Goal: Transaction & Acquisition: Purchase product/service

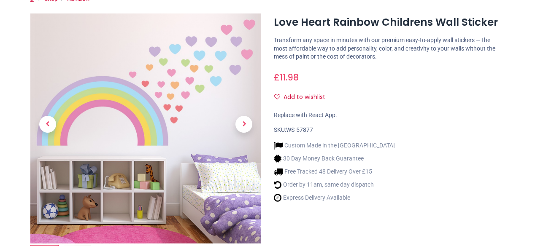
scroll to position [127, 0]
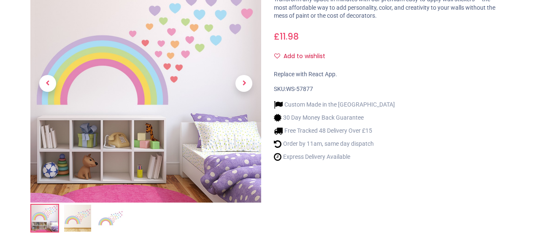
click at [78, 221] on img at bounding box center [77, 218] width 27 height 27
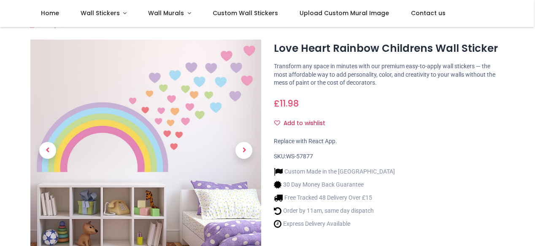
scroll to position [0, 0]
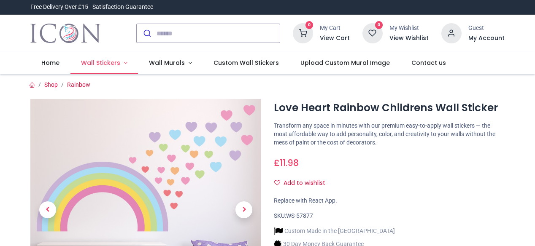
click at [105, 62] on span "Wall Stickers" at bounding box center [100, 63] width 39 height 8
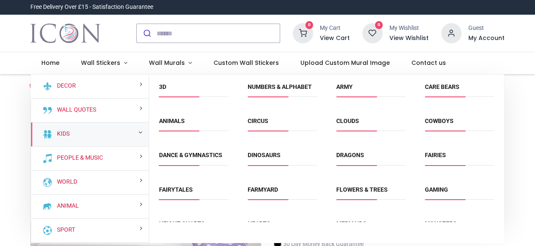
click at [124, 136] on div "Kids" at bounding box center [90, 135] width 118 height 24
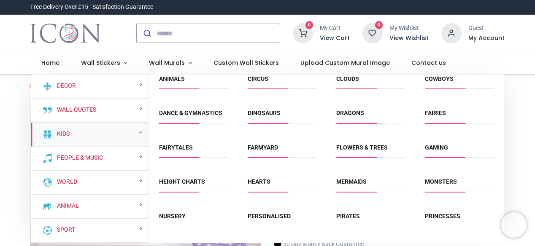
scroll to position [84, 0]
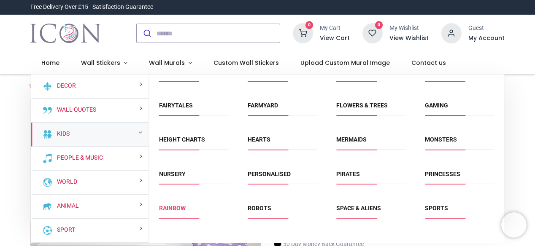
click at [178, 208] on link "Rainbow" at bounding box center [172, 208] width 27 height 7
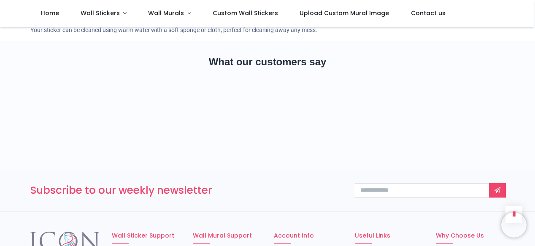
scroll to position [1029, 0]
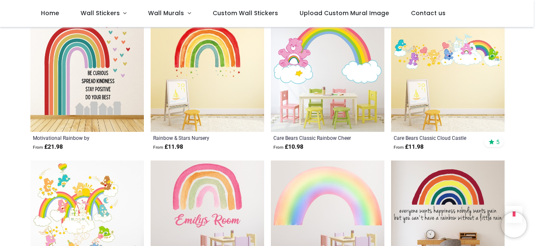
scroll to position [844, 0]
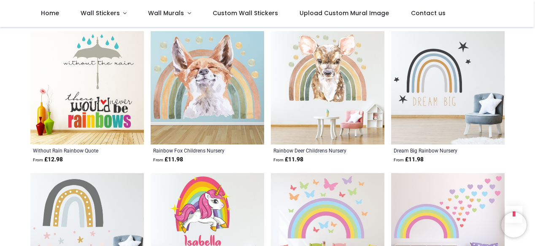
scroll to position [1857, 0]
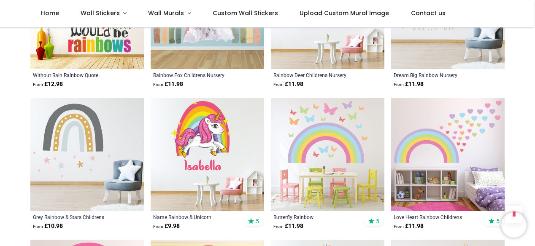
scroll to position [1941, 0]
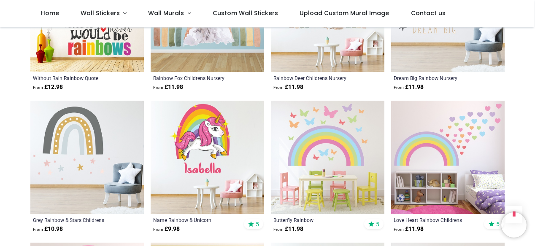
click at [318, 169] on img at bounding box center [328, 158] width 114 height 114
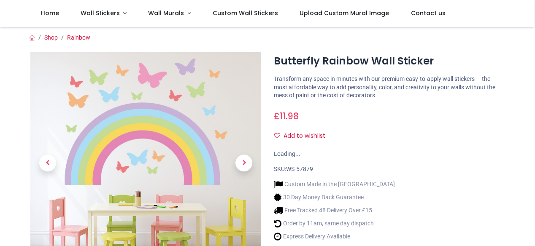
scroll to position [127, 0]
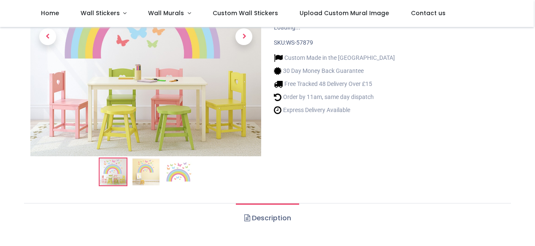
click at [149, 168] on img at bounding box center [145, 172] width 27 height 27
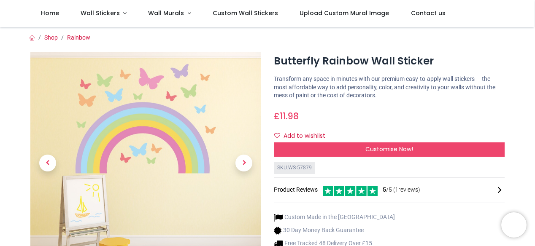
scroll to position [84, 0]
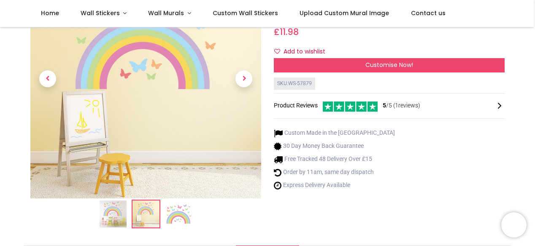
click at [177, 211] on img at bounding box center [178, 214] width 27 height 27
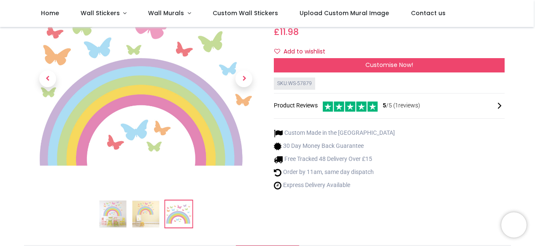
click at [116, 216] on img at bounding box center [112, 214] width 27 height 27
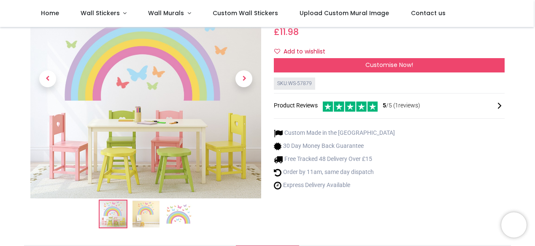
click at [295, 217] on div "Butterfly Rainbow Wall Sticker https://www.iconwallstickers.co.uk/butterfly-rai…" at bounding box center [389, 102] width 243 height 268
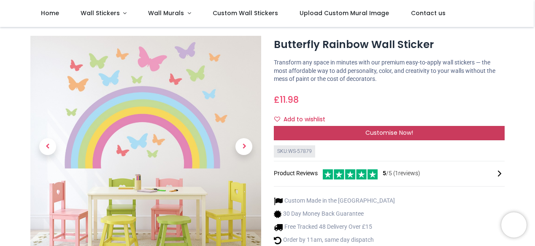
scroll to position [42, 0]
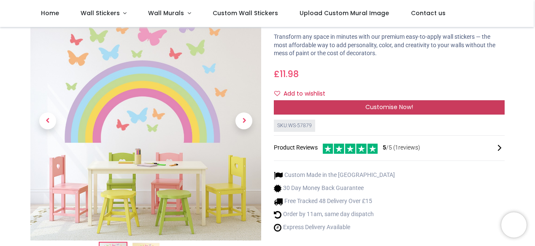
click at [388, 105] on span "Customise Now!" at bounding box center [389, 107] width 48 height 8
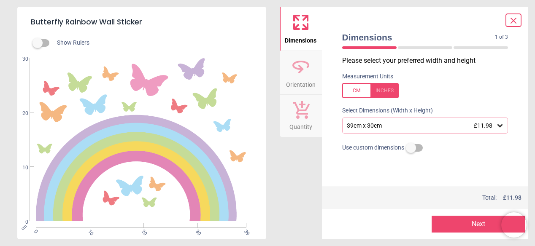
click at [501, 126] on icon at bounding box center [500, 125] width 5 height 3
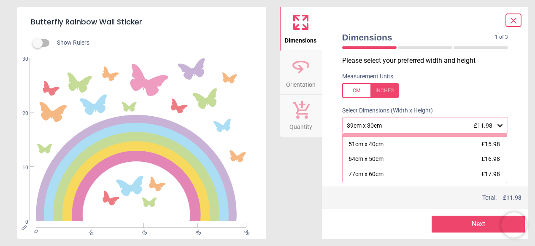
scroll to position [55, 0]
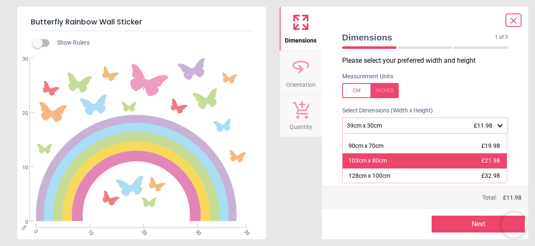
click at [367, 161] on div "103cm x 80cm" at bounding box center [368, 161] width 38 height 8
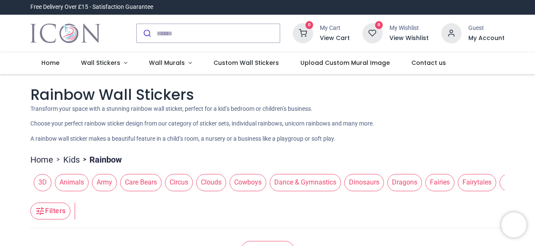
drag, startPoint x: 178, startPoint y: 194, endPoint x: 213, endPoint y: 196, distance: 34.7
click at [221, 195] on div "3D Animals Army Care Bears Circus Clouds Cowboys Dance & Gymnastics Dinosaurs D…" at bounding box center [267, 183] width 474 height 24
click at [185, 195] on header "Filters Filters" at bounding box center [267, 212] width 474 height 34
click at [184, 195] on header "Filters Filters" at bounding box center [267, 212] width 474 height 34
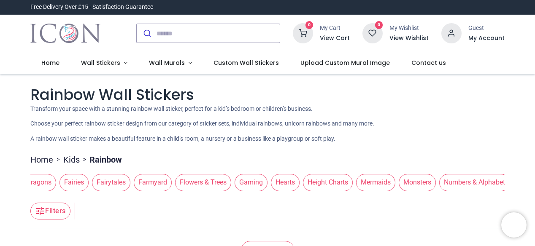
click at [210, 178] on span "Flowers & Trees" at bounding box center [203, 182] width 56 height 17
click at [191, 182] on span "Flowers & Trees" at bounding box center [204, 182] width 56 height 17
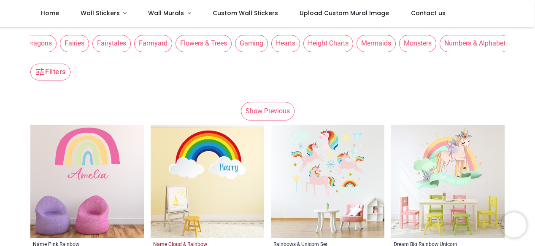
scroll to position [84, 0]
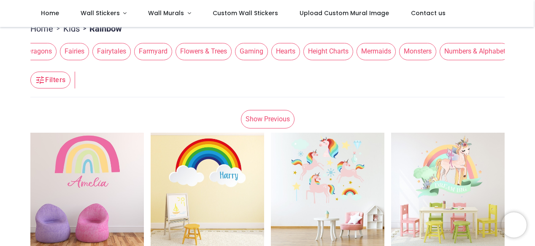
click at [180, 51] on span "Flowers & Trees" at bounding box center [204, 51] width 56 height 17
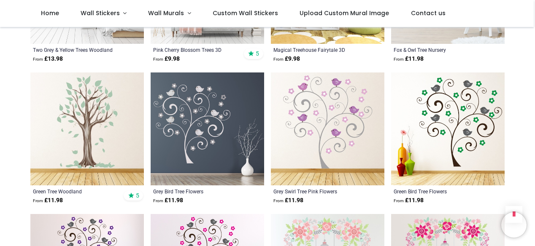
scroll to position [844, 0]
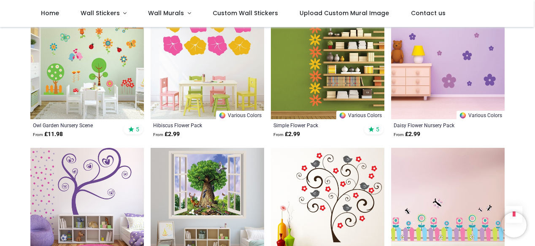
scroll to position [1939, 0]
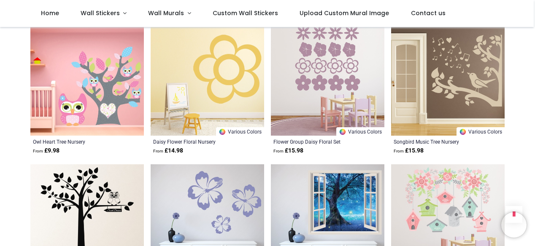
scroll to position [2743, 0]
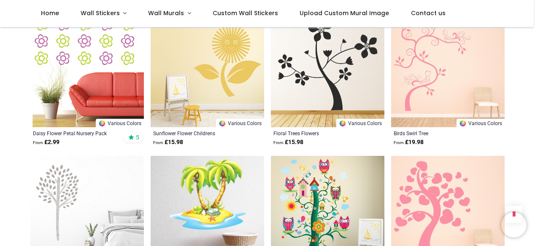
scroll to position [3291, 0]
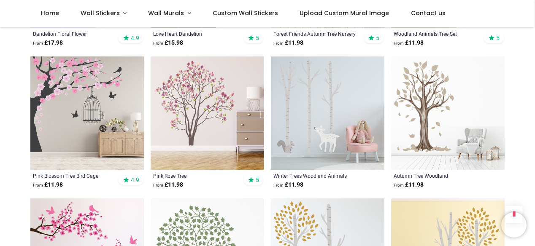
scroll to position [506, 0]
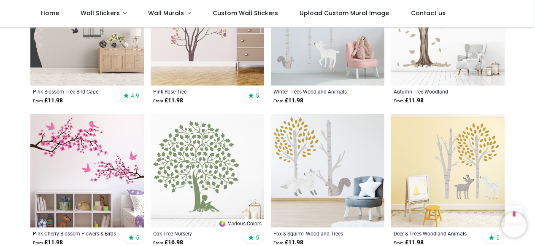
click at [97, 163] on img at bounding box center [87, 171] width 114 height 114
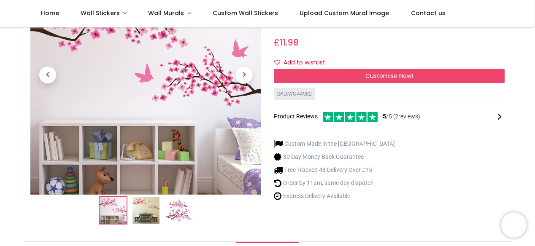
scroll to position [127, 0]
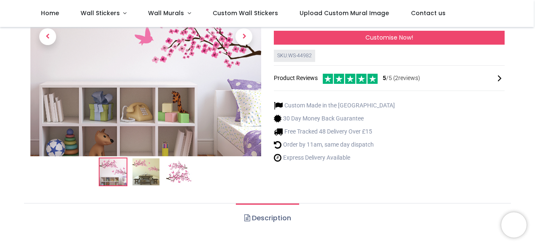
click at [144, 170] on img at bounding box center [145, 172] width 27 height 27
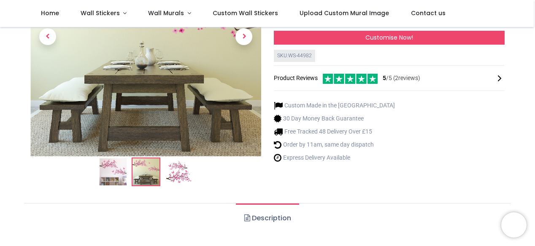
click at [418, 170] on div "Pink Cherry Blossom Flowers & Birds Wall Sticker https://www.iconwallstickers.c…" at bounding box center [389, 60] width 243 height 268
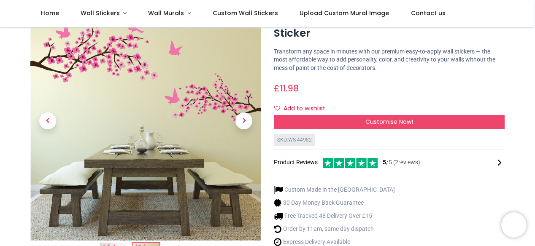
scroll to position [84, 0]
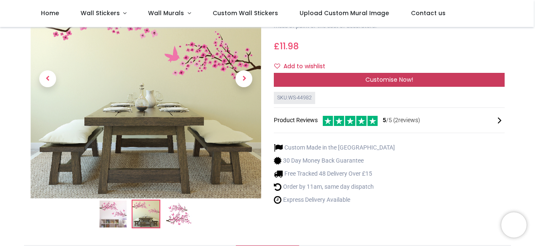
click at [384, 78] on span "Customise Now!" at bounding box center [389, 80] width 48 height 8
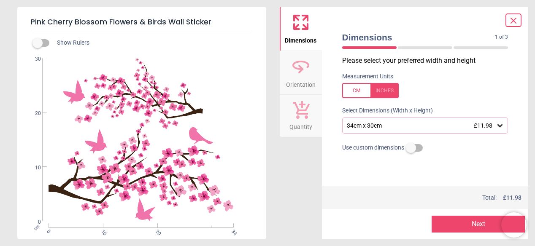
click at [500, 125] on icon at bounding box center [500, 126] width 8 height 8
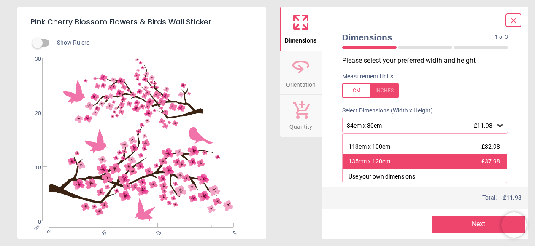
click at [383, 165] on div "135cm x 120cm" at bounding box center [370, 162] width 42 height 8
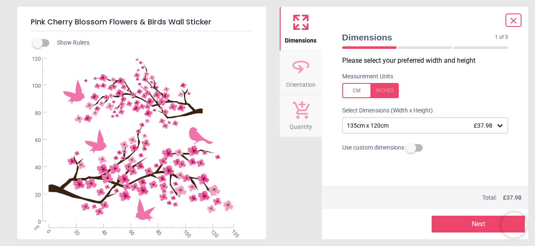
click at [501, 125] on icon at bounding box center [500, 125] width 5 height 3
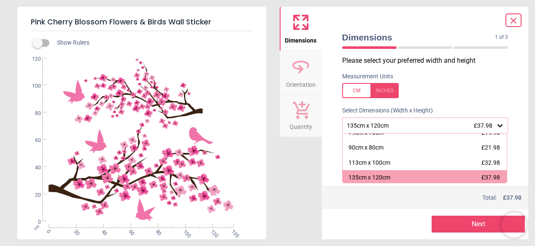
scroll to position [70, 0]
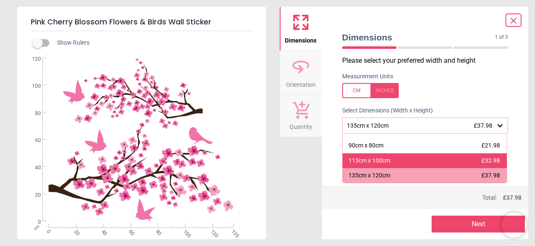
click at [384, 161] on div "113cm x 100cm" at bounding box center [370, 161] width 42 height 8
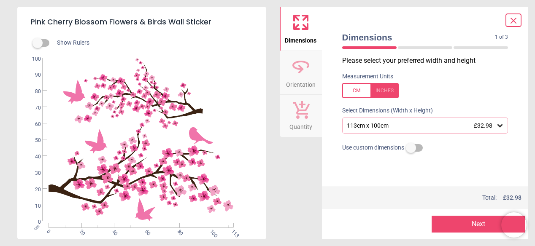
click at [500, 126] on icon at bounding box center [500, 126] width 8 height 8
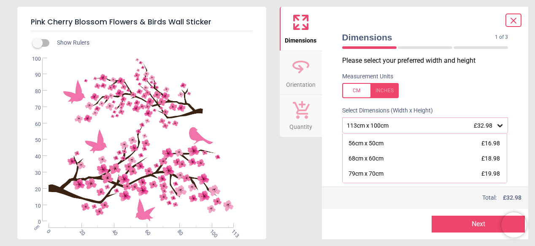
scroll to position [56, 0]
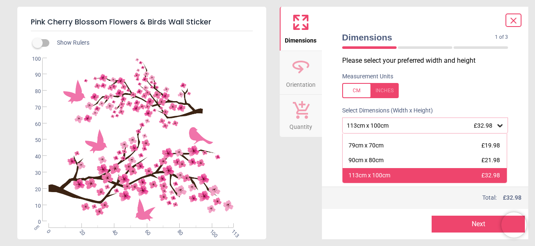
click at [372, 174] on div "113cm x 100cm" at bounding box center [370, 176] width 42 height 8
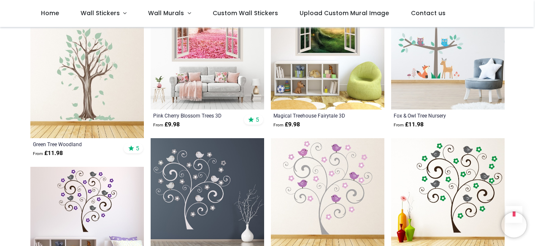
scroll to position [802, 0]
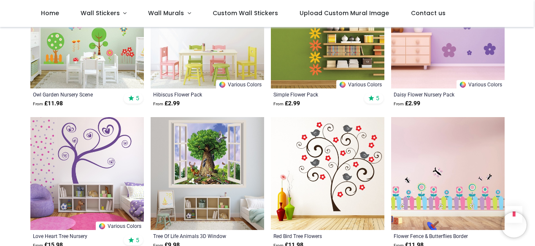
scroll to position [1983, 0]
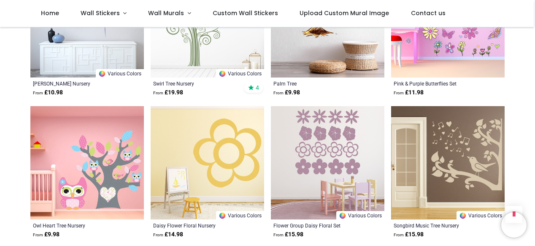
scroll to position [2701, 0]
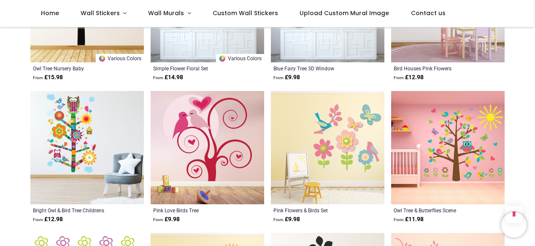
scroll to position [3080, 0]
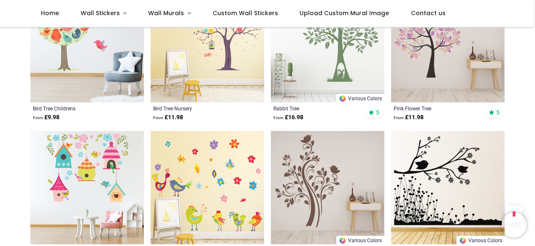
scroll to position [1097, 0]
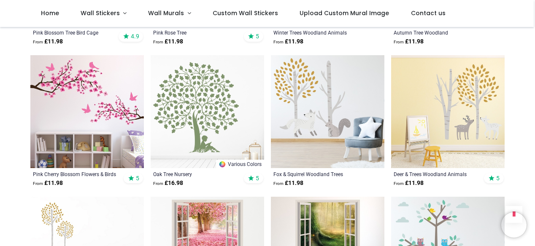
scroll to position [506, 0]
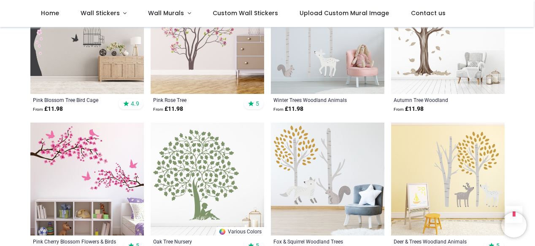
click at [95, 181] on img at bounding box center [87, 180] width 114 height 114
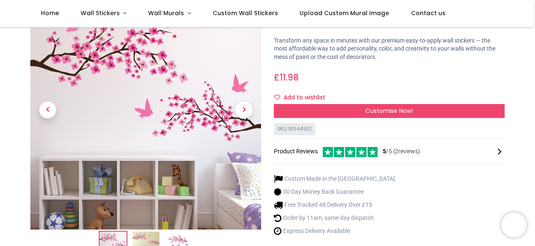
scroll to position [42, 0]
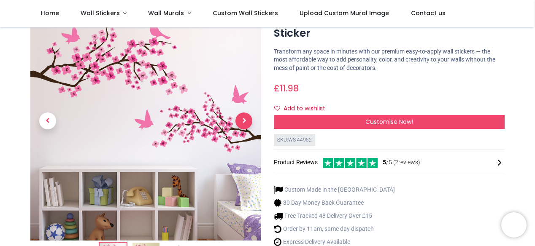
click at [242, 118] on span "Next" at bounding box center [243, 121] width 17 height 17
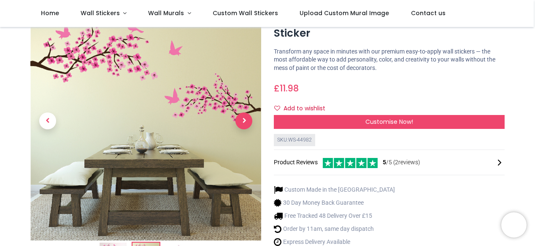
click at [244, 124] on span "Next" at bounding box center [243, 121] width 17 height 17
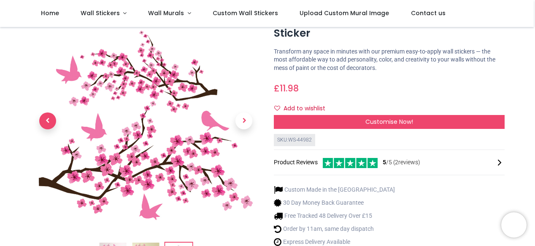
click at [45, 120] on span "Previous" at bounding box center [47, 121] width 17 height 17
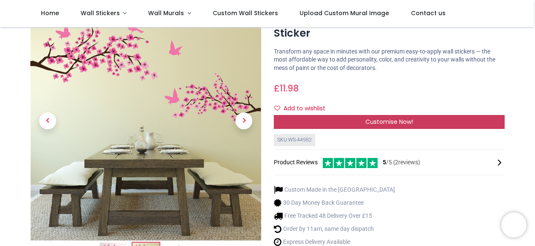
click at [391, 119] on span "Customise Now!" at bounding box center [389, 122] width 48 height 8
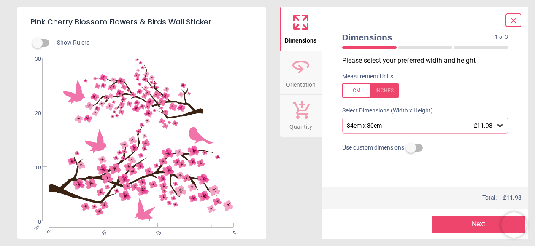
click at [499, 126] on icon at bounding box center [500, 125] width 5 height 3
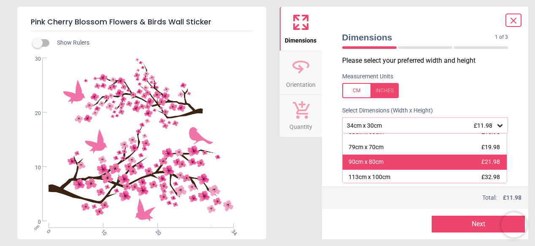
scroll to position [84, 0]
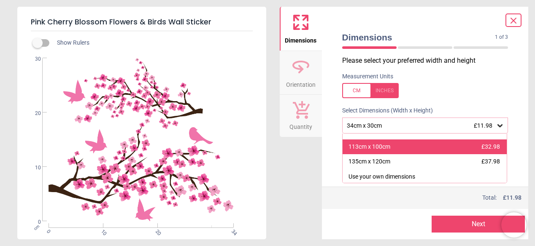
click at [357, 147] on div "113cm x 100cm" at bounding box center [370, 147] width 42 height 8
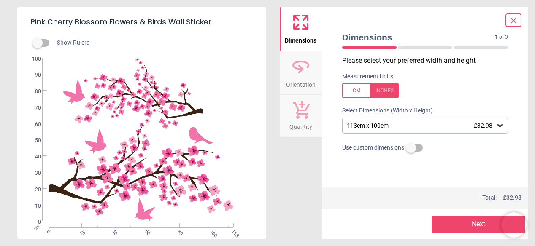
click at [477, 222] on button "Next" at bounding box center [478, 224] width 93 height 17
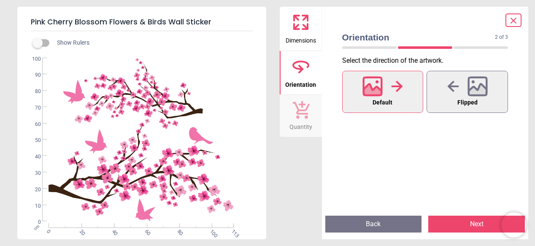
click at [480, 224] on button "Next" at bounding box center [476, 224] width 97 height 17
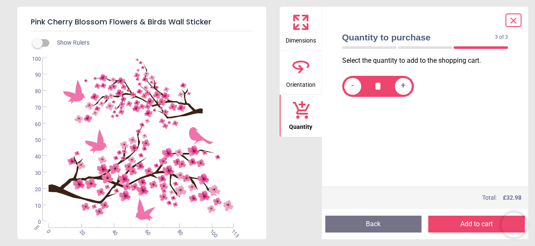
click at [468, 224] on button "Add to cart" at bounding box center [476, 224] width 97 height 17
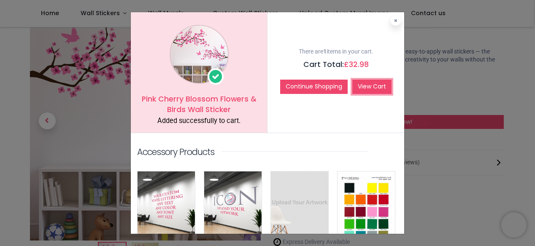
click at [367, 86] on link "View Cart" at bounding box center [371, 87] width 39 height 14
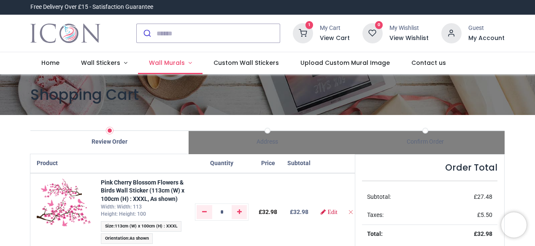
click at [168, 61] on span "Wall Murals" at bounding box center [167, 63] width 36 height 8
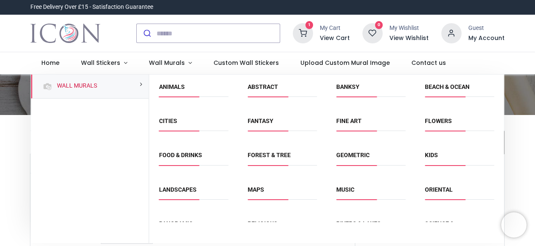
click at [430, 156] on link "Kids" at bounding box center [431, 155] width 13 height 7
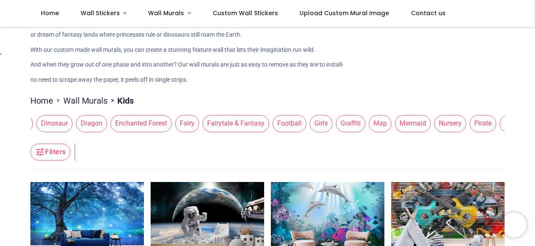
scroll to position [0, 307]
click at [316, 121] on span "Girls" at bounding box center [327, 123] width 23 height 17
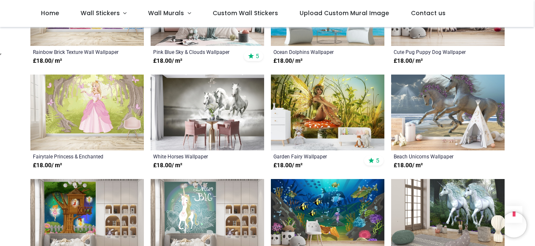
scroll to position [717, 0]
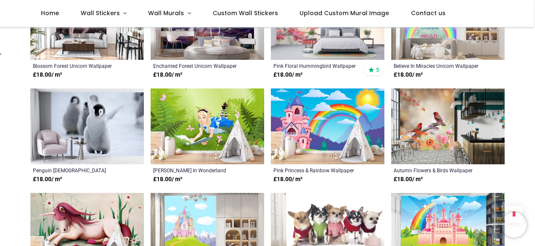
scroll to position [1182, 0]
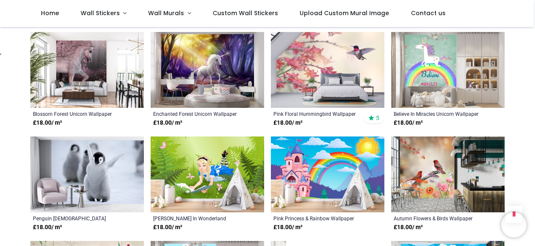
scroll to position [1013, 0]
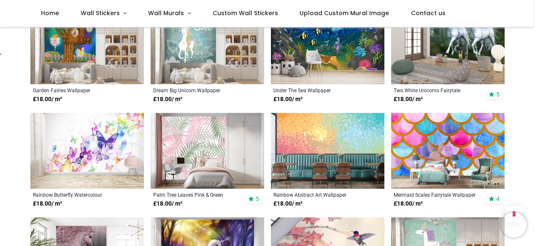
scroll to position [802, 0]
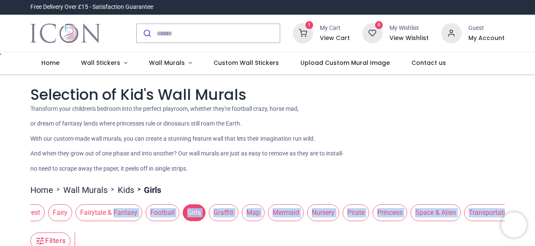
scroll to position [3, 0]
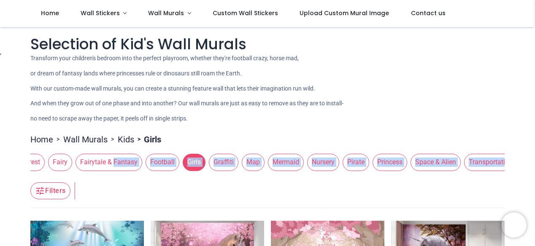
drag, startPoint x: 205, startPoint y: 223, endPoint x: 329, endPoint y: 185, distance: 129.9
click at [134, 178] on header "Filters Filters" at bounding box center [267, 192] width 474 height 34
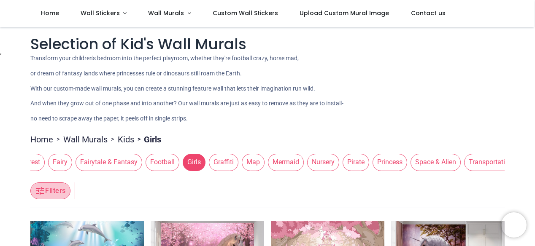
click at [48, 186] on button "Filters" at bounding box center [50, 191] width 40 height 17
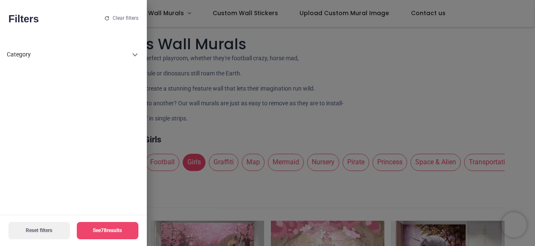
click at [130, 52] on icon at bounding box center [135, 55] width 10 height 10
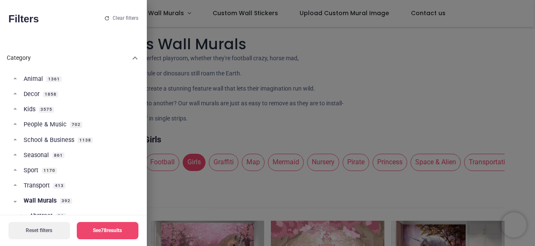
click at [29, 108] on span "Kids" at bounding box center [30, 109] width 12 height 8
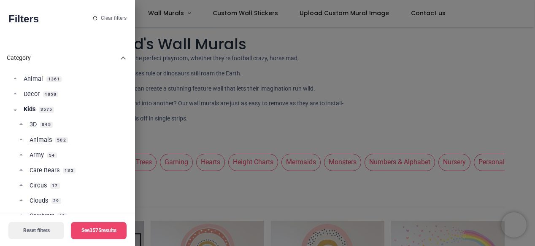
scroll to position [0, 23]
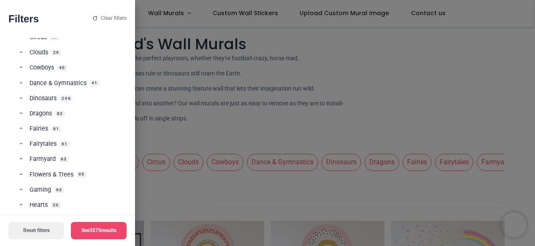
scroll to position [169, 0]
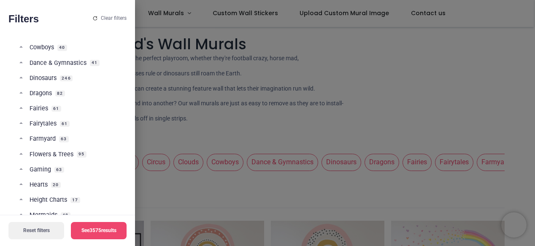
click at [38, 155] on span "Flowers & Trees" at bounding box center [52, 155] width 44 height 8
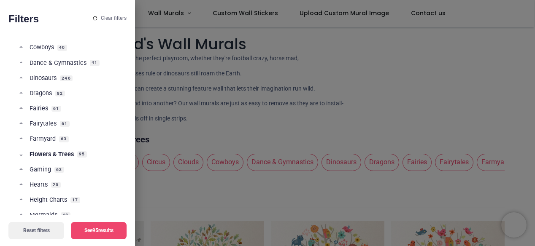
click at [38, 185] on span "Hearts" at bounding box center [39, 185] width 18 height 8
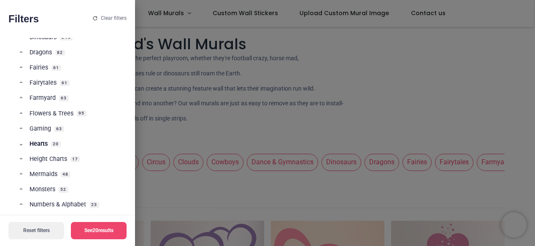
scroll to position [253, 0]
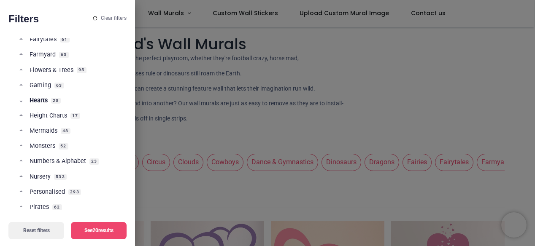
click at [102, 229] on button "See 20 results" at bounding box center [99, 230] width 56 height 17
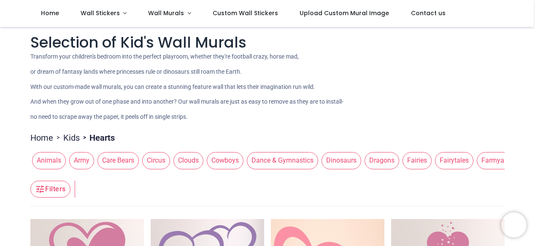
scroll to position [3, 0]
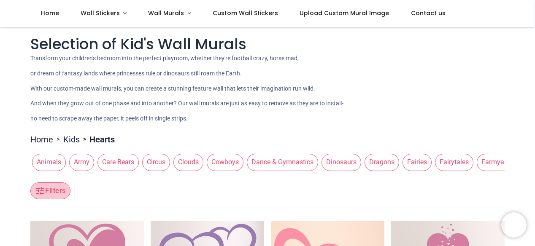
click at [58, 190] on button "Filters" at bounding box center [50, 191] width 40 height 17
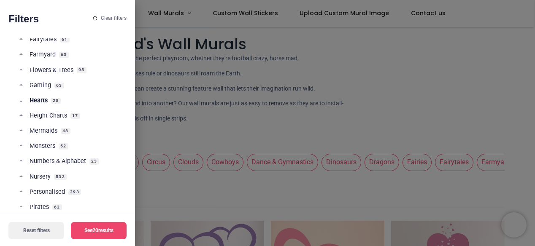
click at [50, 68] on span "Flowers & Trees" at bounding box center [52, 70] width 44 height 8
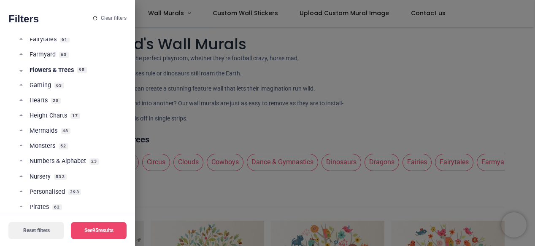
click at [94, 229] on button "See 95 results" at bounding box center [99, 230] width 56 height 17
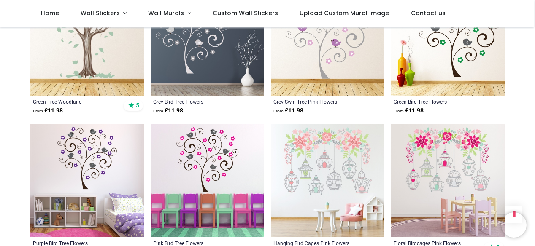
scroll to position [1055, 0]
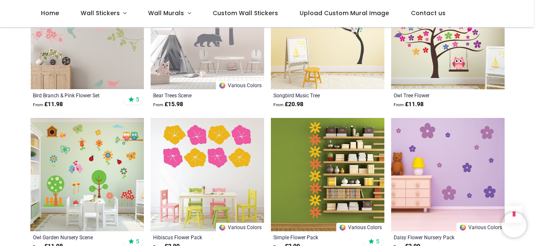
scroll to position [1814, 0]
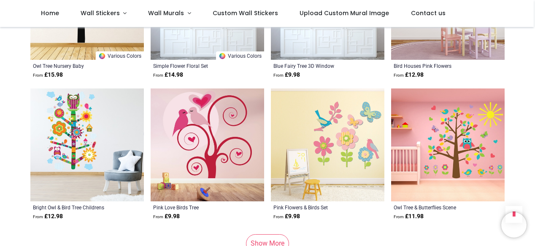
scroll to position [3038, 0]
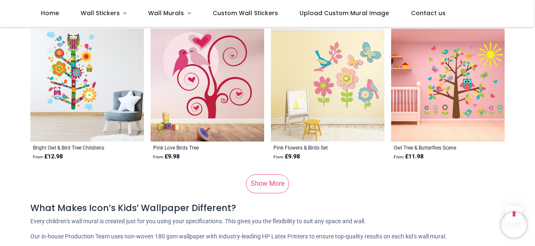
click at [259, 184] on link "Show More" at bounding box center [267, 184] width 43 height 19
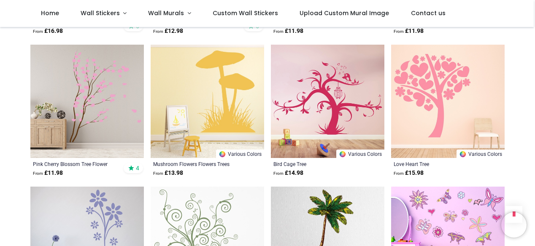
scroll to position [2447, 0]
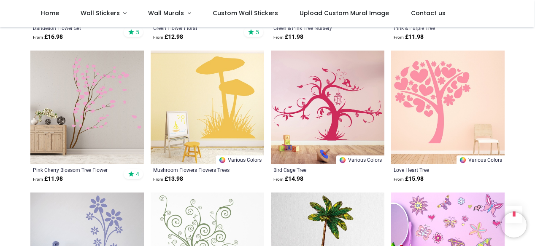
click at [93, 114] on img at bounding box center [87, 108] width 114 height 114
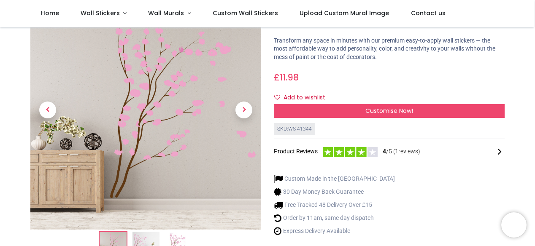
scroll to position [42, 0]
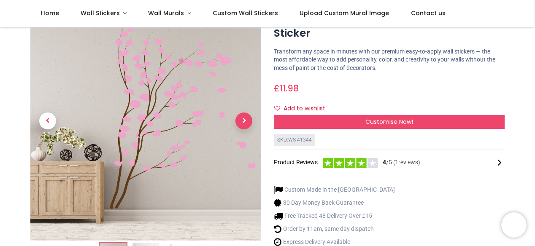
click at [243, 119] on span "Next" at bounding box center [243, 121] width 17 height 17
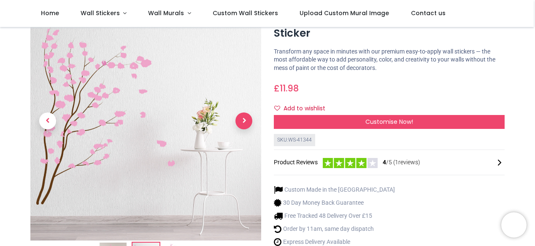
click at [242, 120] on span "Next" at bounding box center [243, 121] width 17 height 17
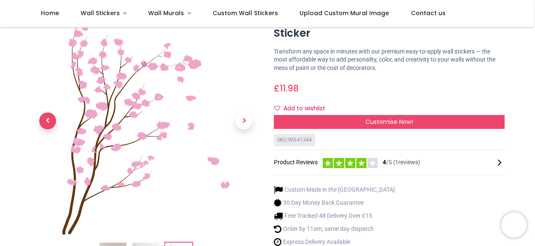
click at [51, 123] on span "Previous" at bounding box center [47, 121] width 17 height 17
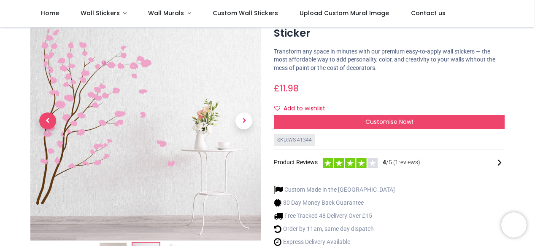
click at [51, 123] on span "Previous" at bounding box center [47, 121] width 17 height 17
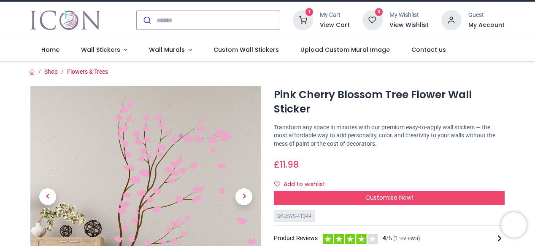
scroll to position [0, 0]
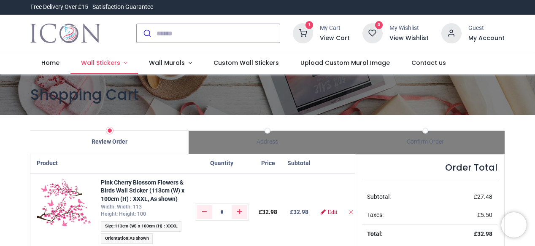
click at [101, 62] on span "Wall Stickers" at bounding box center [100, 63] width 39 height 8
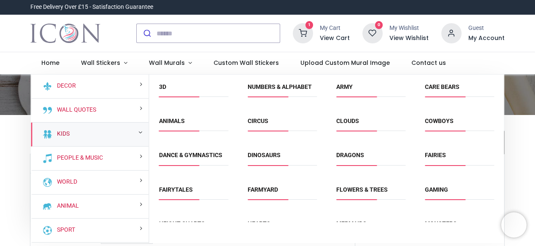
click at [62, 132] on link "Kids" at bounding box center [62, 134] width 16 height 8
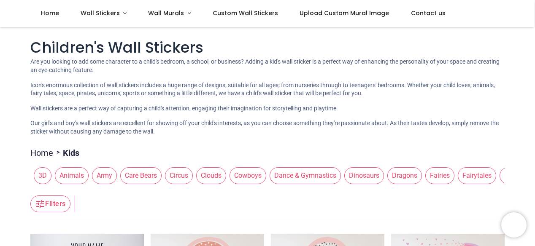
scroll to position [127, 0]
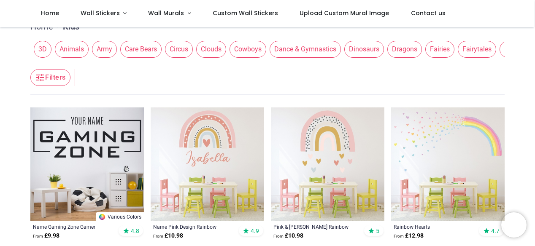
click at [54, 79] on button "Filters" at bounding box center [50, 77] width 40 height 17
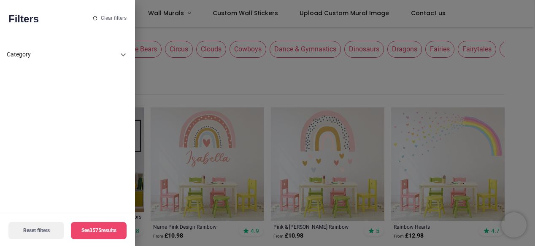
click at [106, 56] on div "Category" at bounding box center [62, 55] width 111 height 8
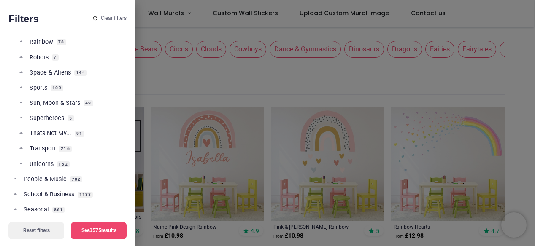
scroll to position [422, 0]
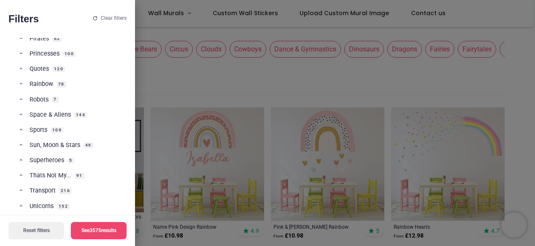
click at [46, 144] on span "Sun, Moon & Stars" at bounding box center [55, 145] width 51 height 8
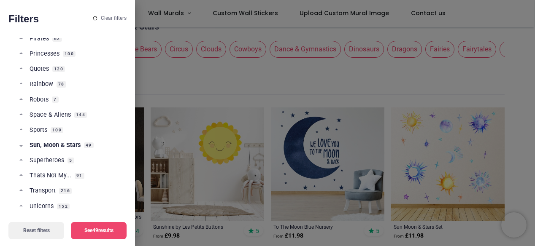
click at [93, 229] on button "See 49 results" at bounding box center [99, 230] width 56 height 17
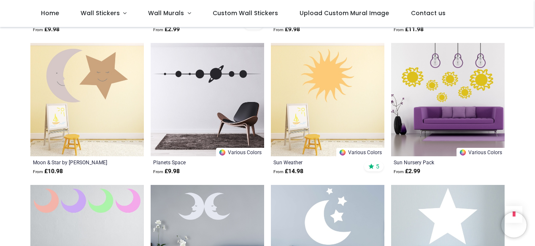
scroll to position [886, 0]
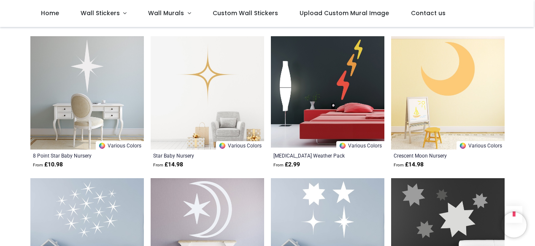
scroll to position [1435, 0]
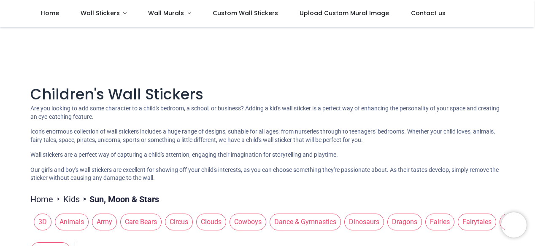
scroll to position [84, 0]
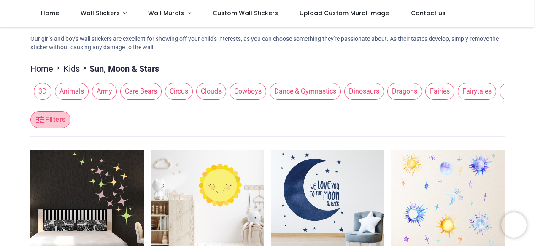
click at [62, 117] on button "Filters" at bounding box center [50, 119] width 40 height 17
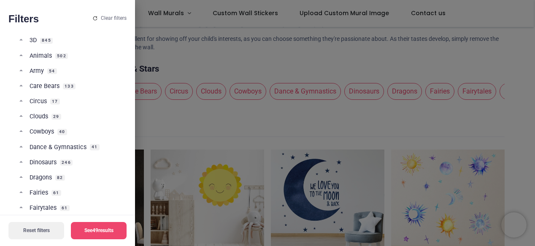
click at [215, 130] on div at bounding box center [267, 123] width 535 height 246
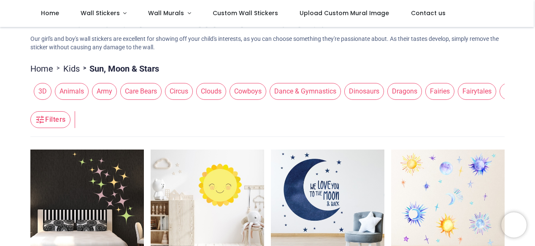
scroll to position [0, 0]
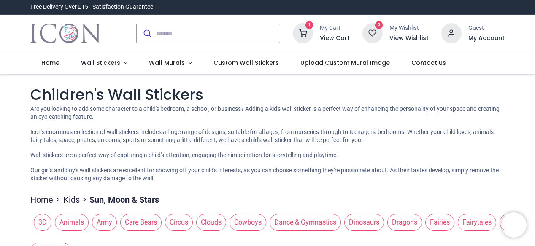
click at [309, 33] on icon at bounding box center [303, 33] width 20 height 20
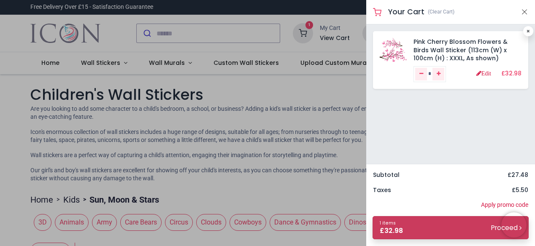
click at [452, 227] on link "1 items £ 32.98 Proceed" at bounding box center [451, 227] width 156 height 23
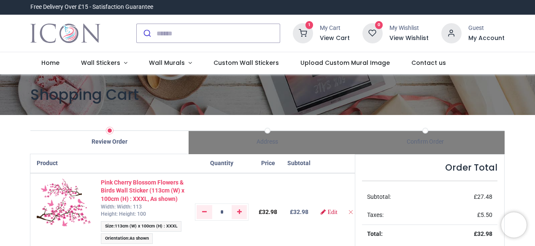
click at [111, 190] on strong "Pink Cherry Blossom Flowers & Birds Wall Sticker (113cm (W) x 100cm (H) : XXXL,…" at bounding box center [143, 190] width 84 height 23
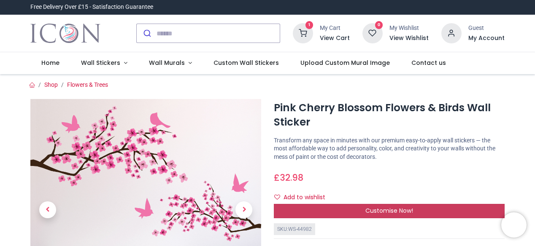
click at [388, 208] on span "Customise Now!" at bounding box center [389, 211] width 48 height 8
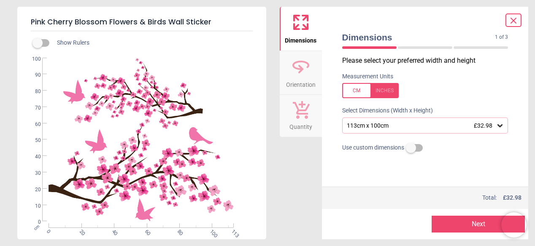
click at [500, 125] on icon at bounding box center [500, 126] width 8 height 8
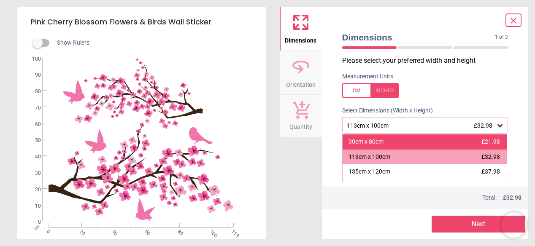
scroll to position [86, 0]
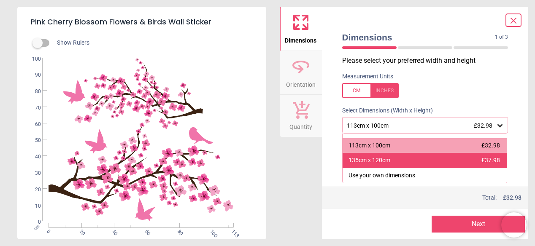
click at [375, 161] on div "135cm x 120cm" at bounding box center [370, 161] width 42 height 8
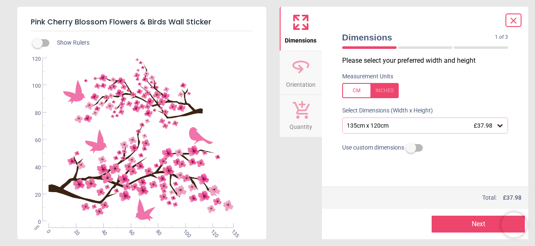
click at [477, 224] on button "Next" at bounding box center [478, 224] width 93 height 17
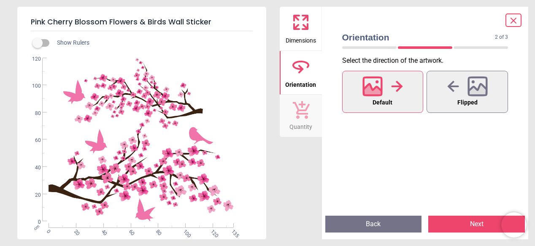
click at [478, 222] on button "Next" at bounding box center [476, 224] width 97 height 17
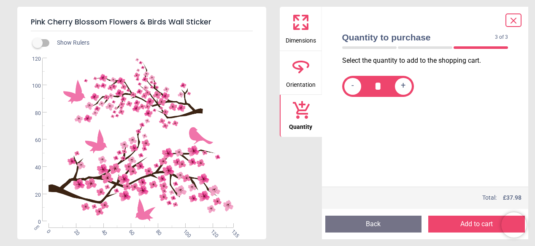
click at [478, 222] on button "Add to cart" at bounding box center [476, 224] width 97 height 17
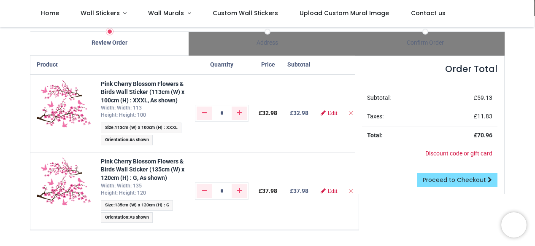
scroll to position [52, 0]
click at [348, 116] on icon "Remove from cart" at bounding box center [351, 113] width 6 height 6
type input "*"
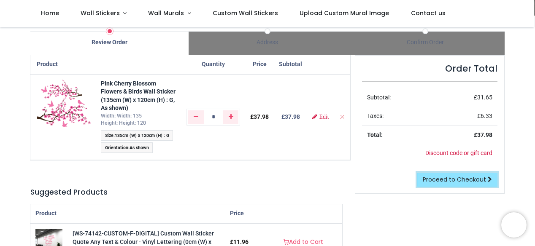
click at [454, 178] on span "Proceed to Checkout" at bounding box center [454, 180] width 63 height 8
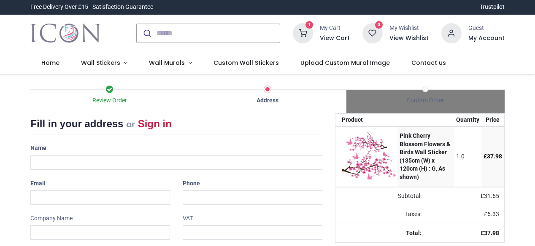
select select "***"
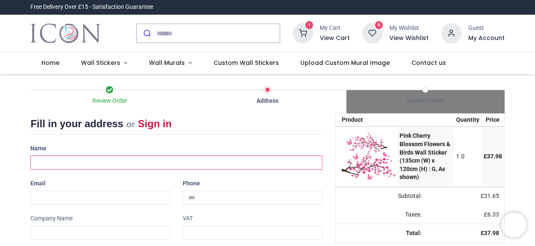
click at [55, 166] on input "text" at bounding box center [176, 163] width 292 height 14
type input "**********"
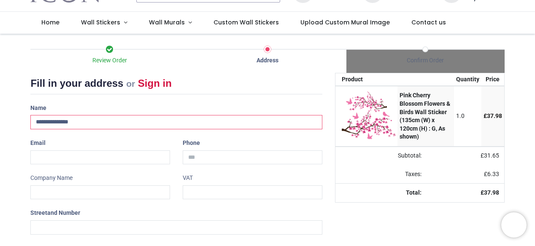
scroll to position [41, 0]
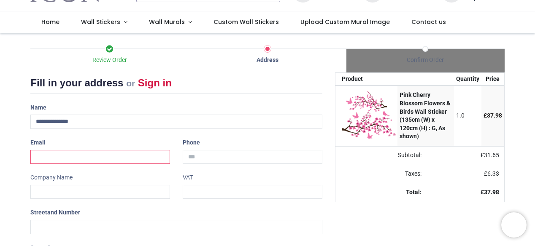
click at [55, 158] on input "email" at bounding box center [100, 157] width 140 height 14
type input "**********"
click at [212, 150] on input "tel" at bounding box center [253, 157] width 140 height 14
type input "**********"
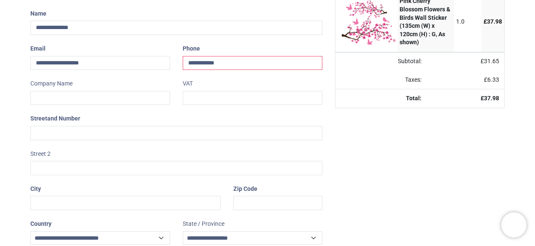
scroll to position [136, 0]
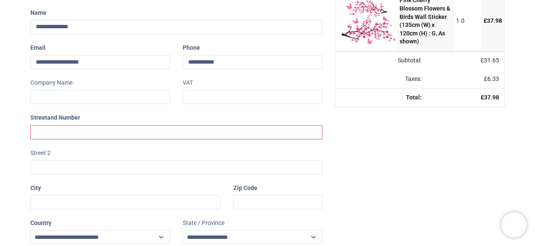
click at [80, 131] on input "text" at bounding box center [176, 132] width 292 height 14
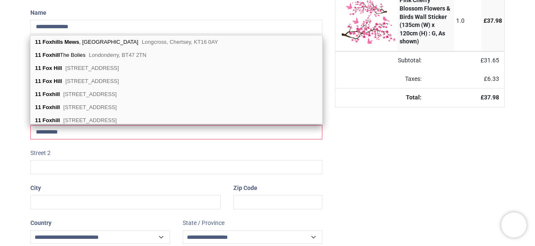
type input "**********"
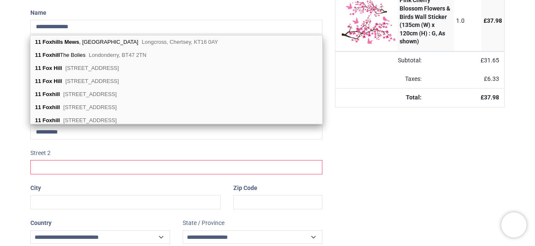
click at [61, 168] on input "text" at bounding box center [176, 167] width 292 height 14
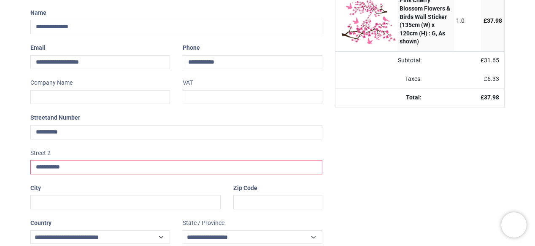
type input "**********"
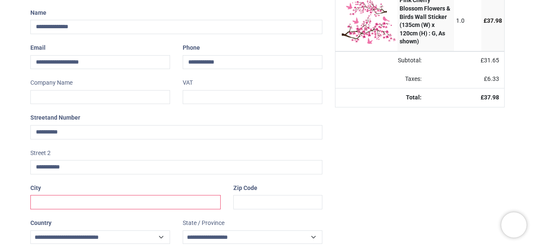
click at [54, 200] on input "text" at bounding box center [125, 202] width 190 height 14
type input "******"
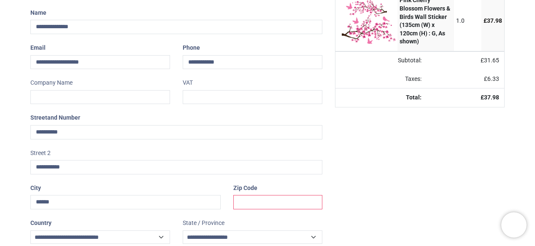
click at [242, 204] on input "text" at bounding box center [277, 202] width 89 height 14
type input "********"
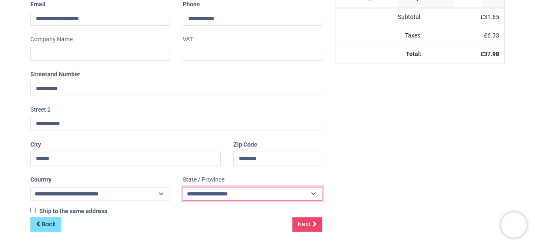
click at [212, 192] on select "**********" at bounding box center [253, 194] width 140 height 14
click at [183, 187] on select "**********" at bounding box center [253, 194] width 140 height 14
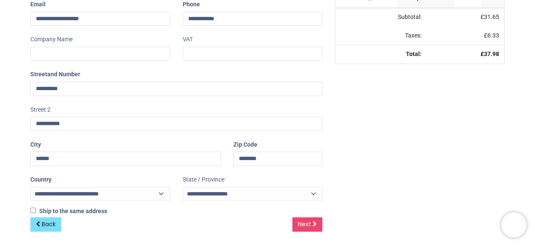
click at [371, 216] on div "Your order: £ 37.98 Product Quantity Price Pink Cherry Blossom Flowers & Birds …" at bounding box center [420, 89] width 182 height 311
click at [303, 221] on span "Next" at bounding box center [304, 224] width 13 height 8
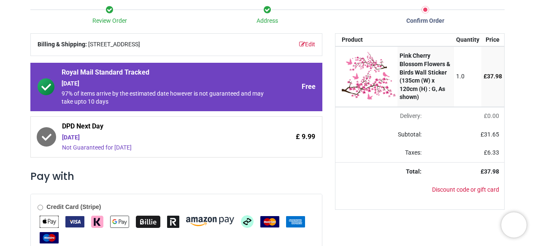
scroll to position [174, 0]
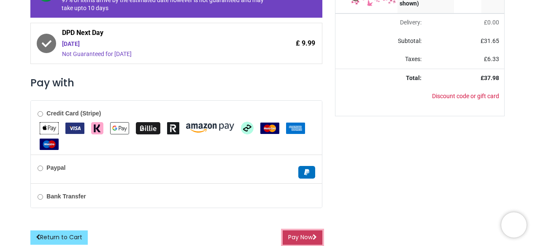
click at [299, 238] on button "Pay Now" at bounding box center [303, 238] width 40 height 14
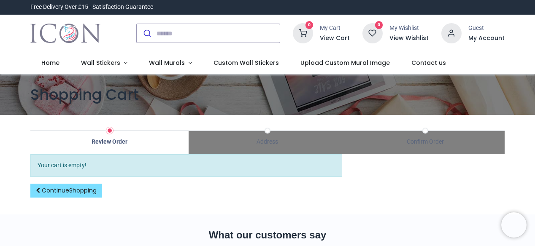
click at [475, 38] on h6 "My Account" at bounding box center [486, 38] width 36 height 8
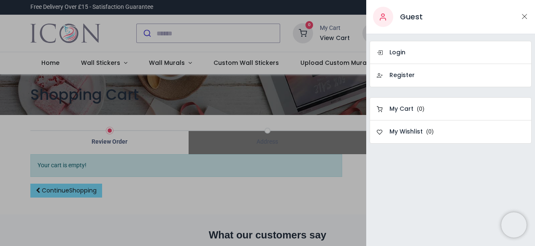
click at [292, 199] on div at bounding box center [267, 123] width 535 height 246
